Goal: Task Accomplishment & Management: Manage account settings

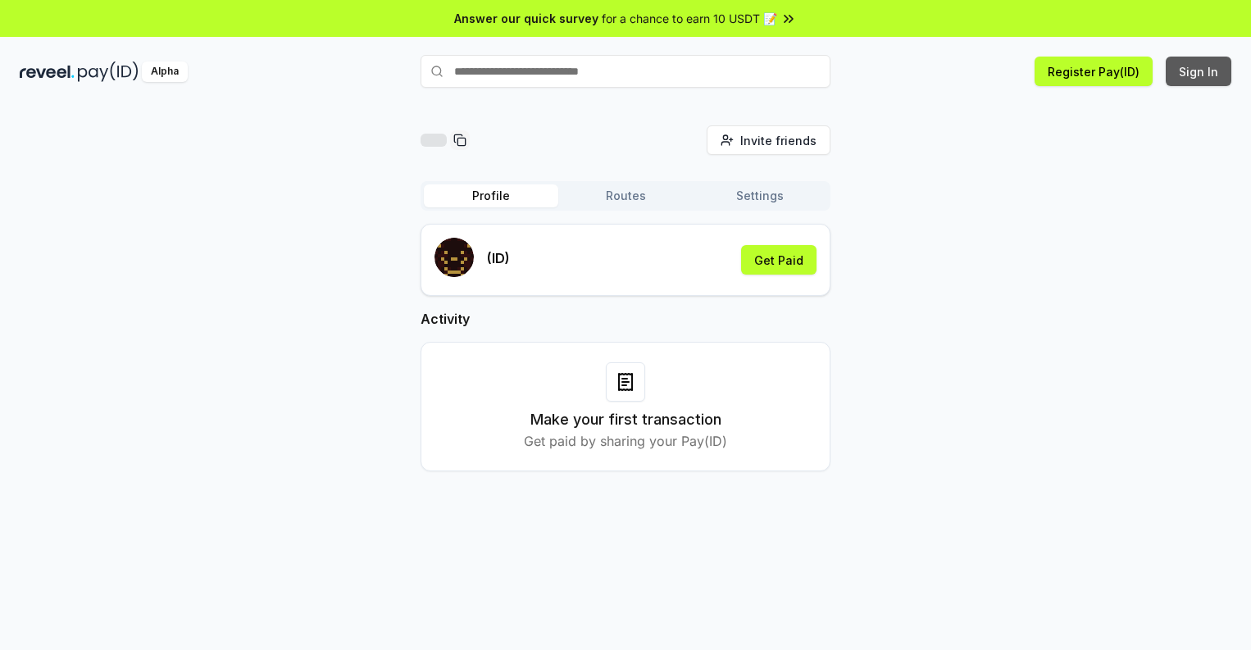
click at [1199, 71] on button "Sign In" at bounding box center [1199, 72] width 66 height 30
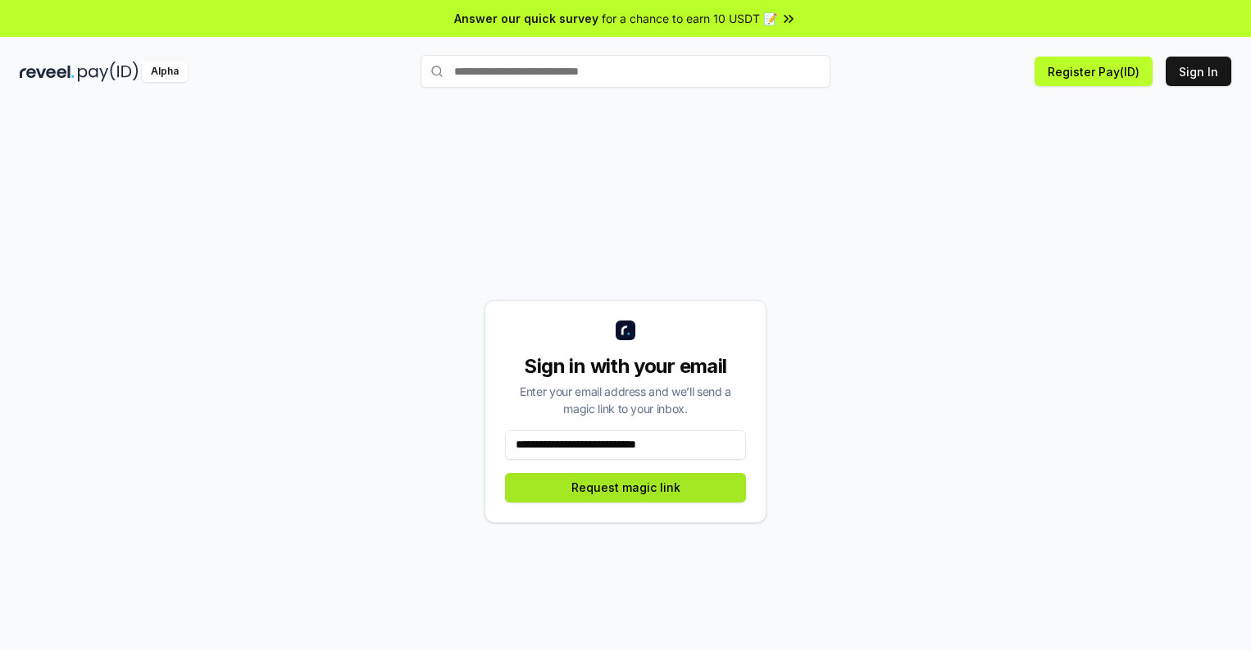
type input "**********"
click at [625, 487] on button "Request magic link" at bounding box center [625, 488] width 241 height 30
